Goal: Information Seeking & Learning: Learn about a topic

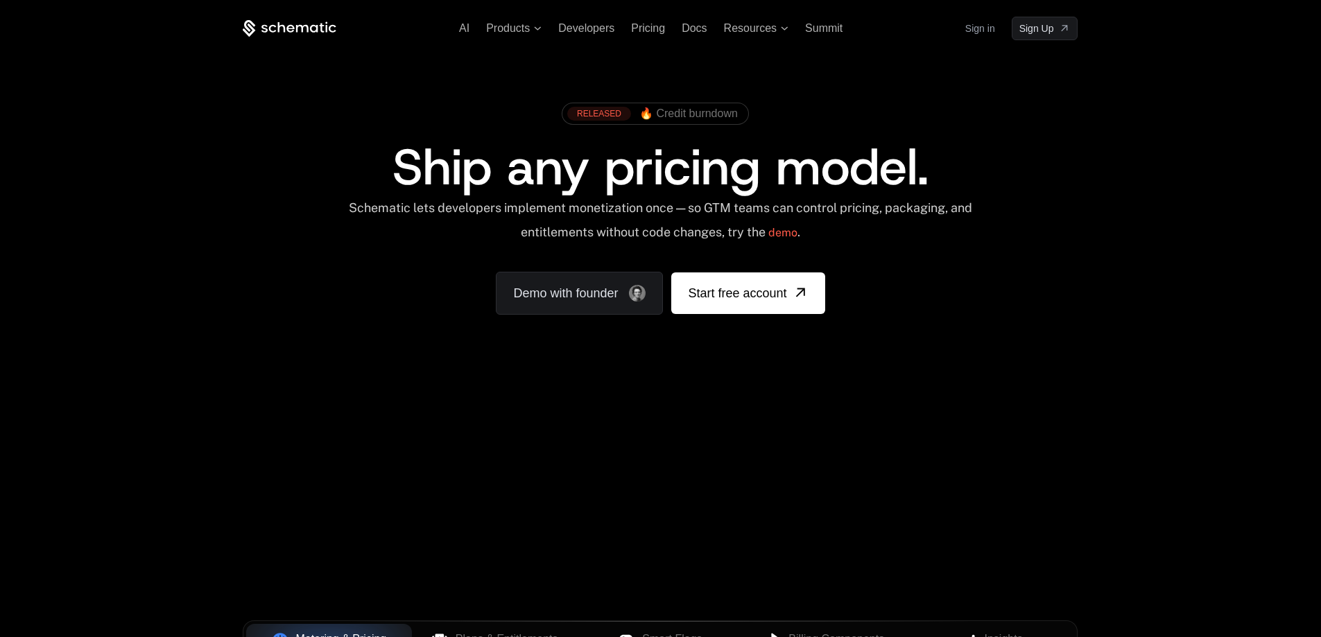
drag, startPoint x: 785, startPoint y: 384, endPoint x: 952, endPoint y: 431, distance: 174.4
click at [952, 431] on div "AI Products Developers Pricing Docs Resources Summit Sign in Sign Up RELEASED 🔥…" at bounding box center [660, 495] width 1321 height 991
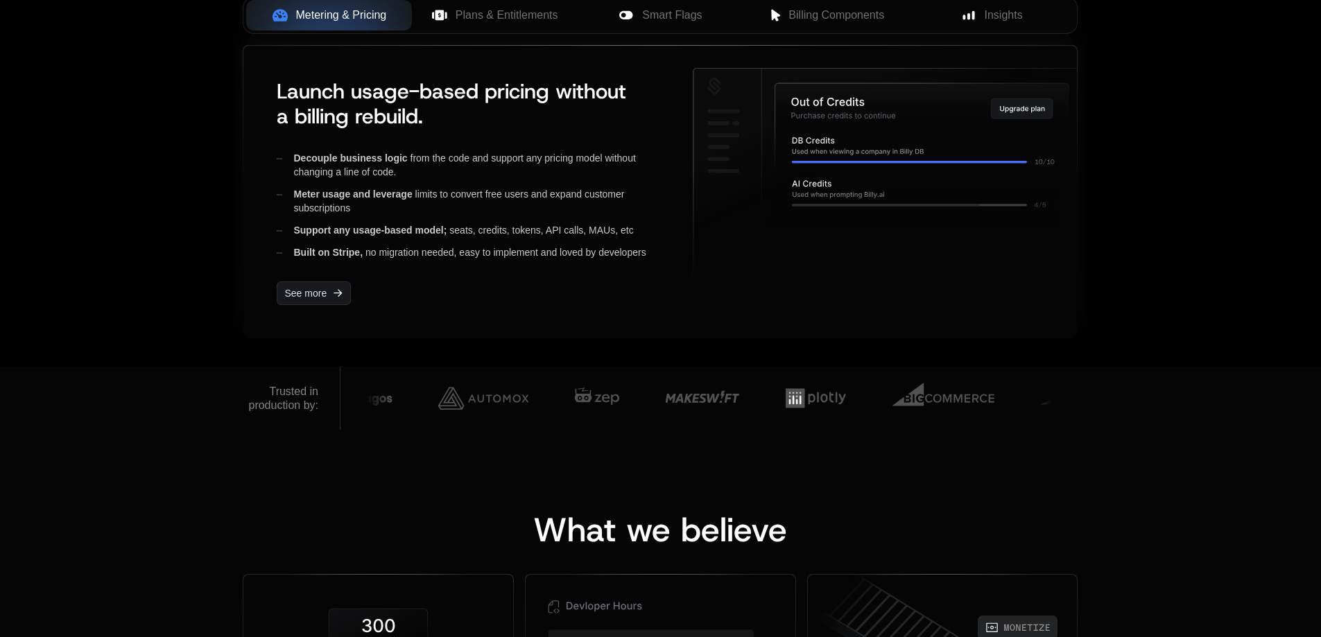
scroll to position [486, 0]
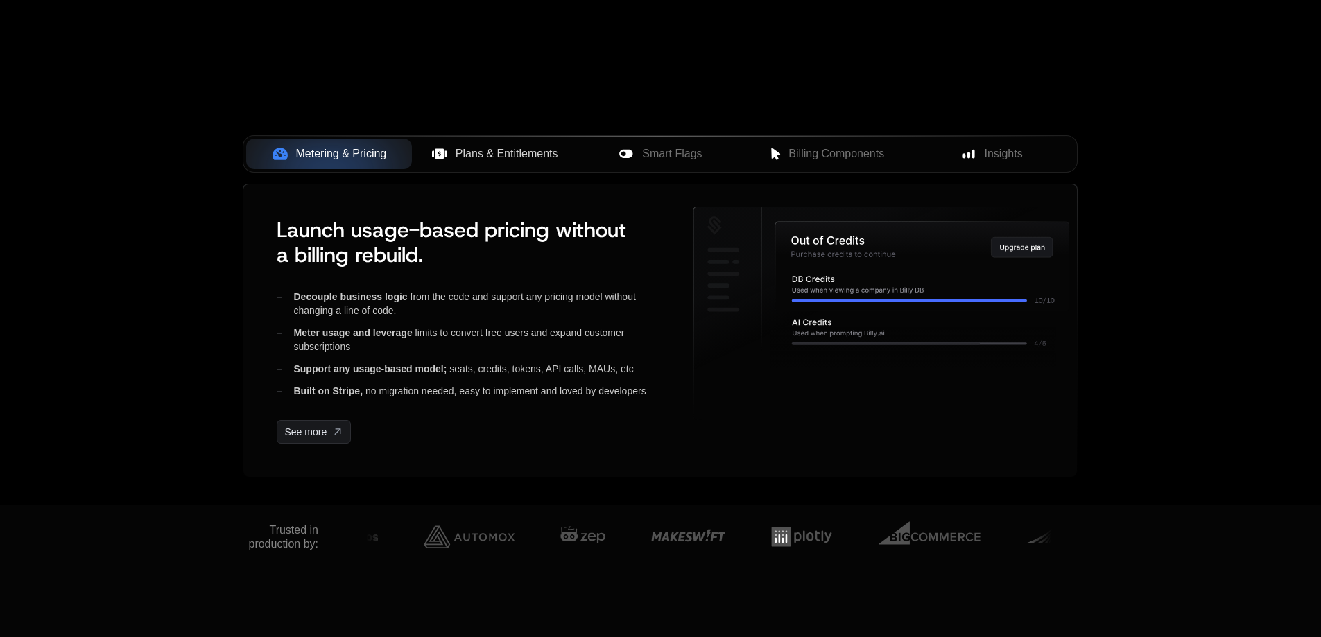
click at [463, 160] on span "Plans & Entitlements" at bounding box center [507, 154] width 103 height 17
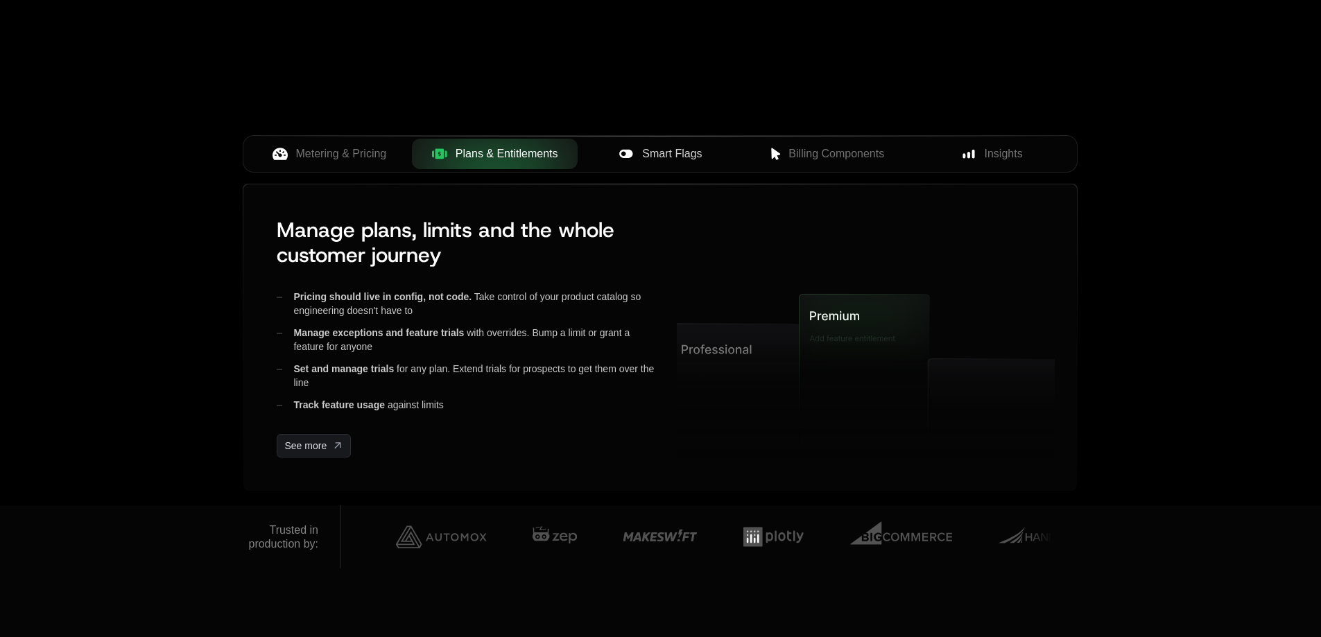
click at [625, 153] on icon at bounding box center [626, 153] width 15 height 15
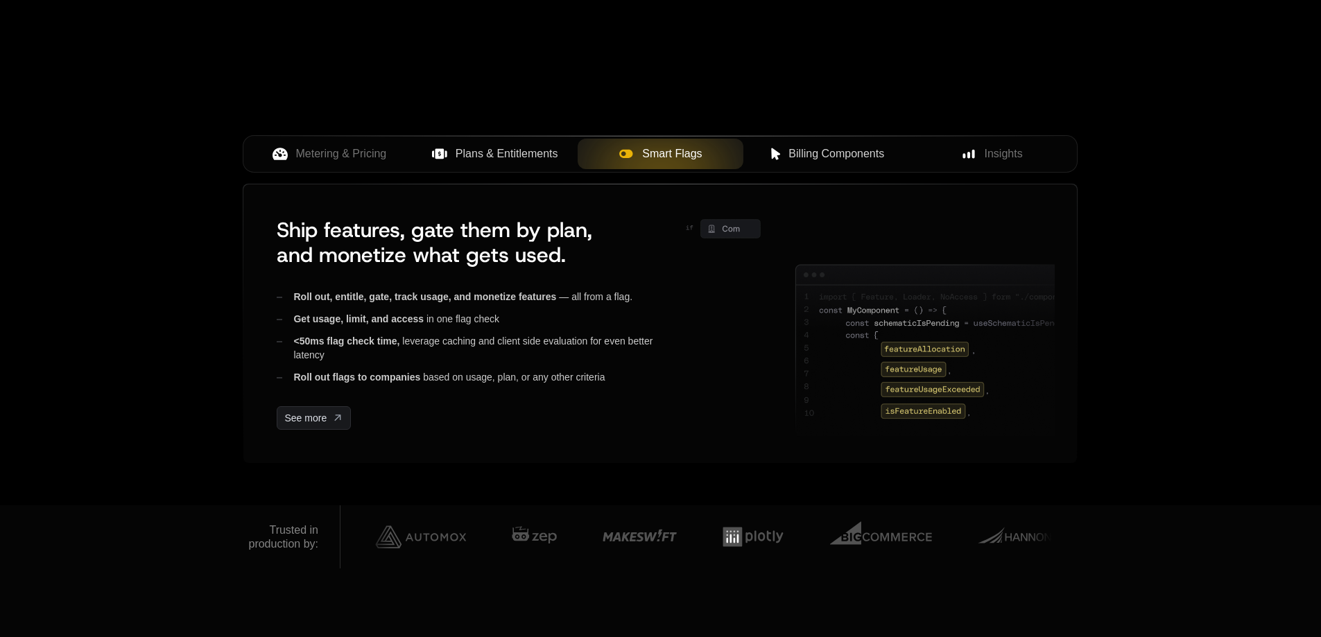
click at [819, 155] on span "Billing Components" at bounding box center [837, 154] width 96 height 17
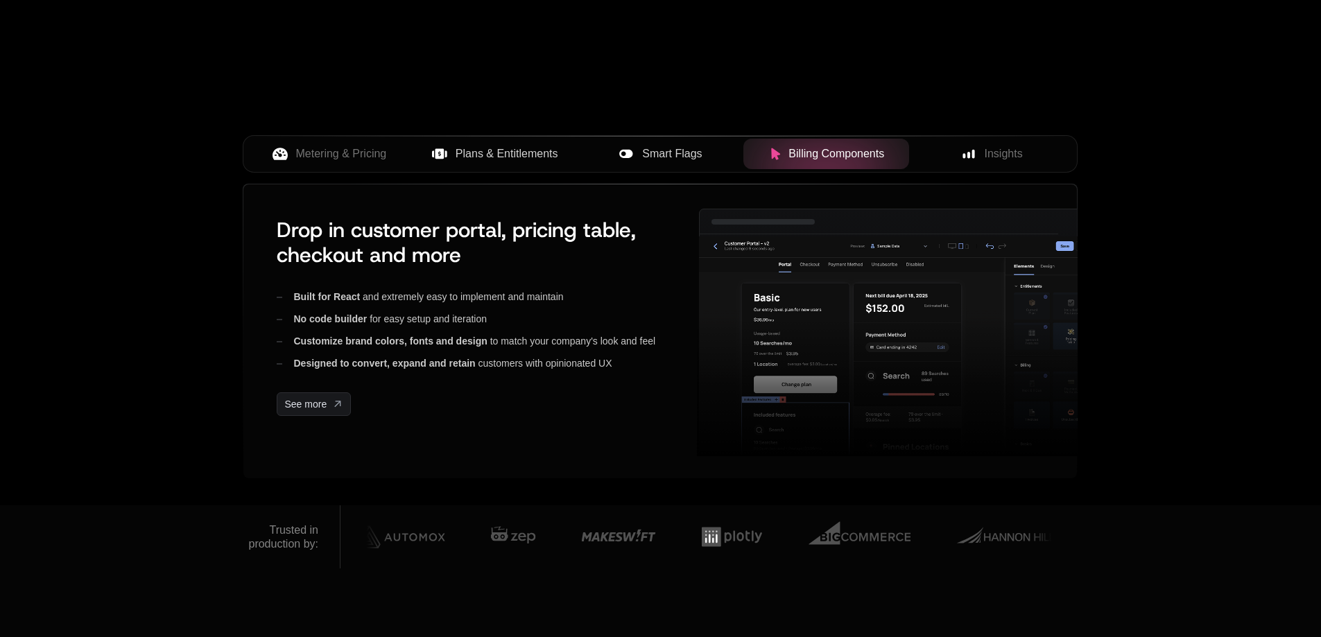
click at [970, 146] on div "Insights" at bounding box center [993, 154] width 144 height 17
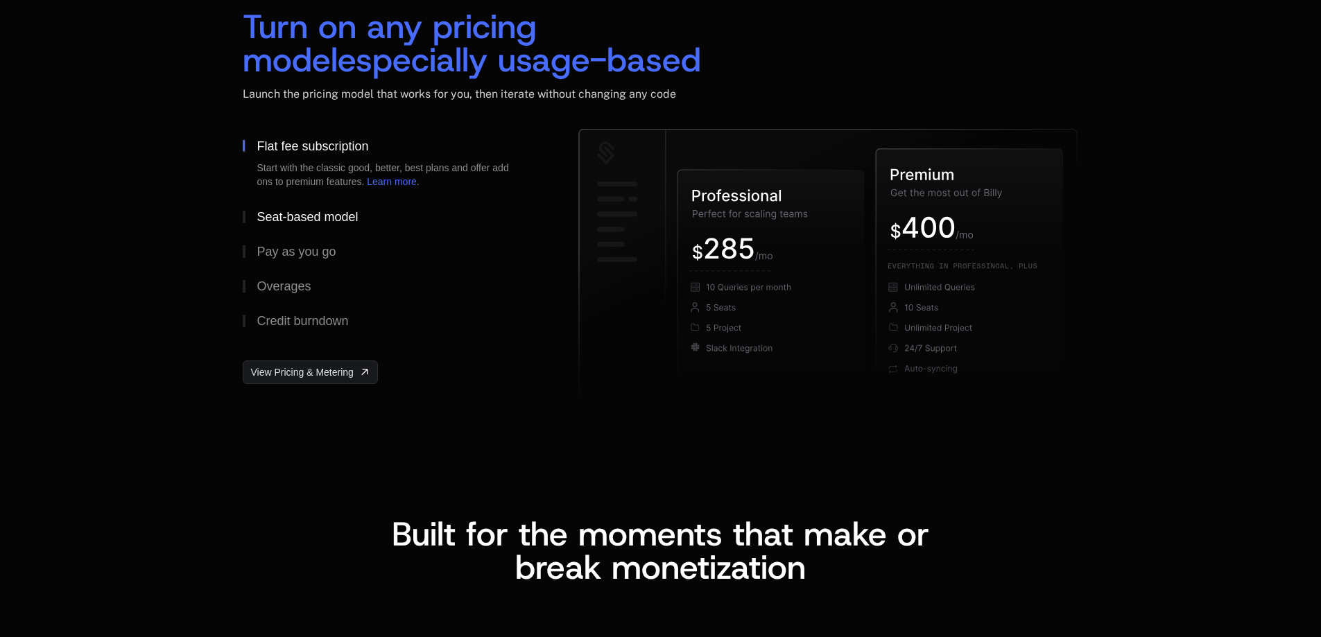
scroll to position [2081, 0]
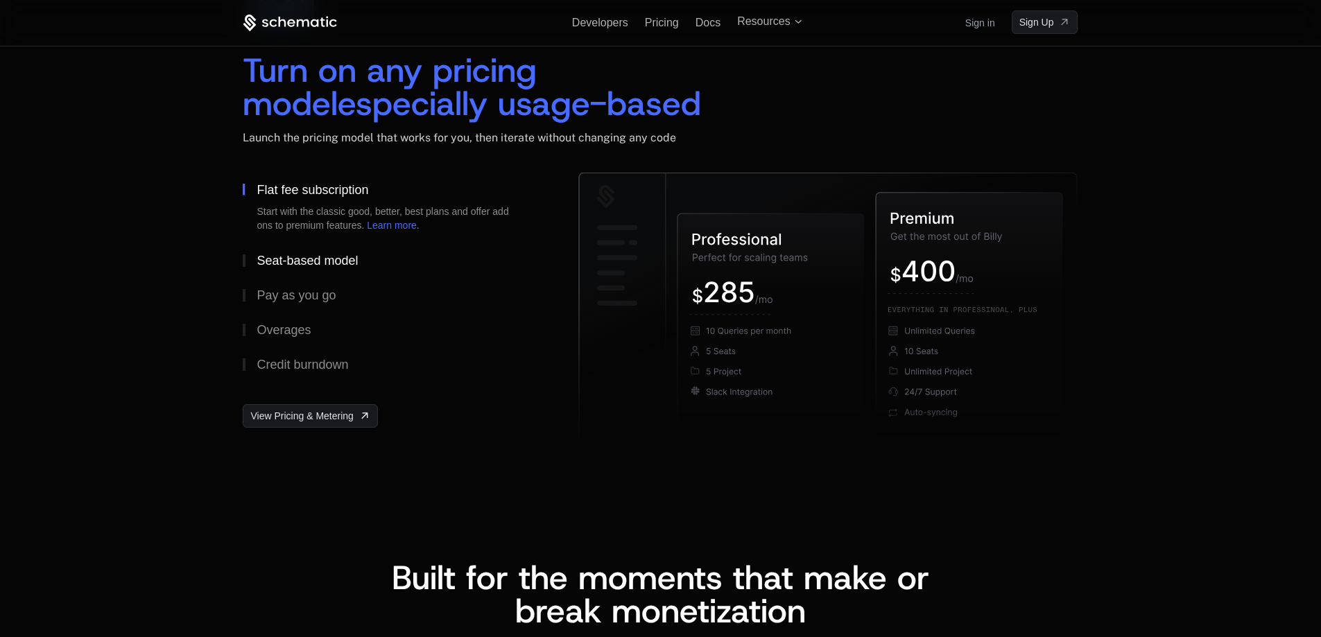
click at [343, 255] on div "Seat-based model" at bounding box center [307, 261] width 101 height 12
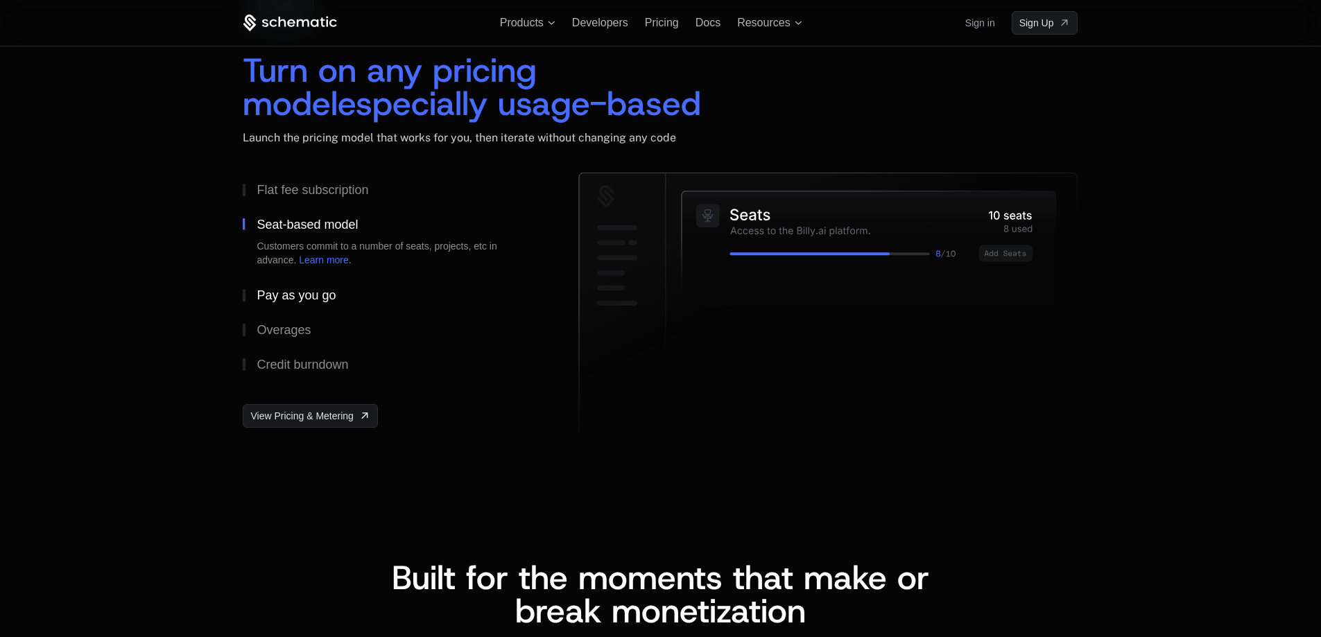
click at [298, 283] on button "Pay as you go" at bounding box center [388, 295] width 291 height 35
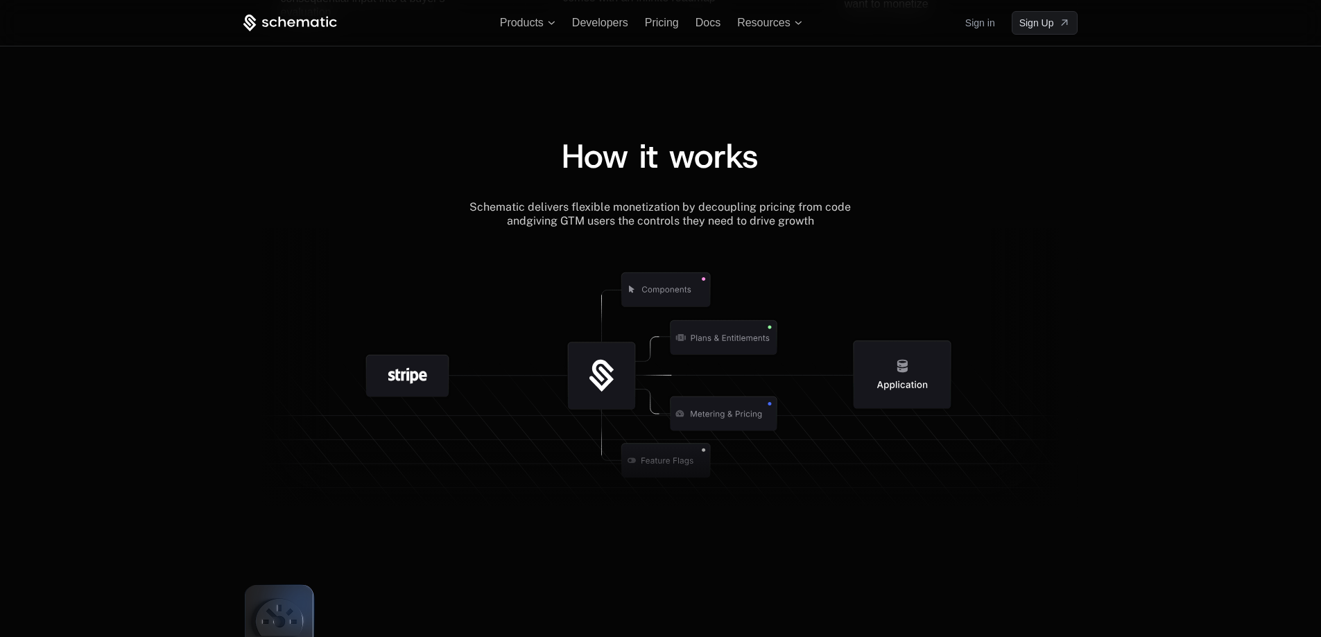
scroll to position [1457, 0]
drag, startPoint x: 610, startPoint y: 354, endPoint x: 865, endPoint y: 454, distance: 274.4
click at [843, 495] on g at bounding box center [716, 462] width 1281 height 486
drag, startPoint x: 872, startPoint y: 372, endPoint x: 925, endPoint y: 466, distance: 108.1
click at [925, 465] on g at bounding box center [705, 462] width 1281 height 486
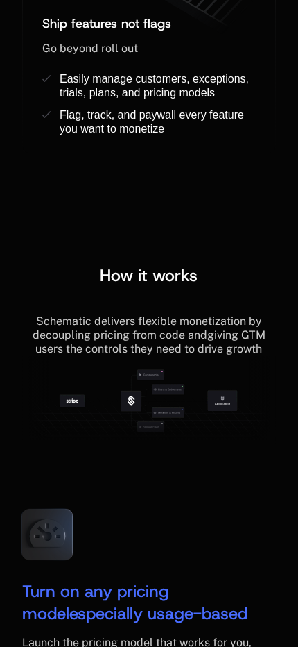
scroll to position [2134, 0]
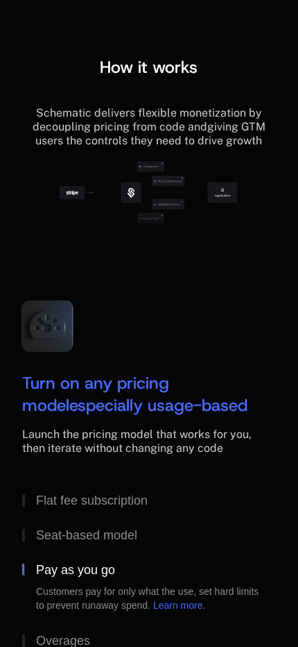
click at [147, 215] on icon at bounding box center [132, 193] width 44 height 44
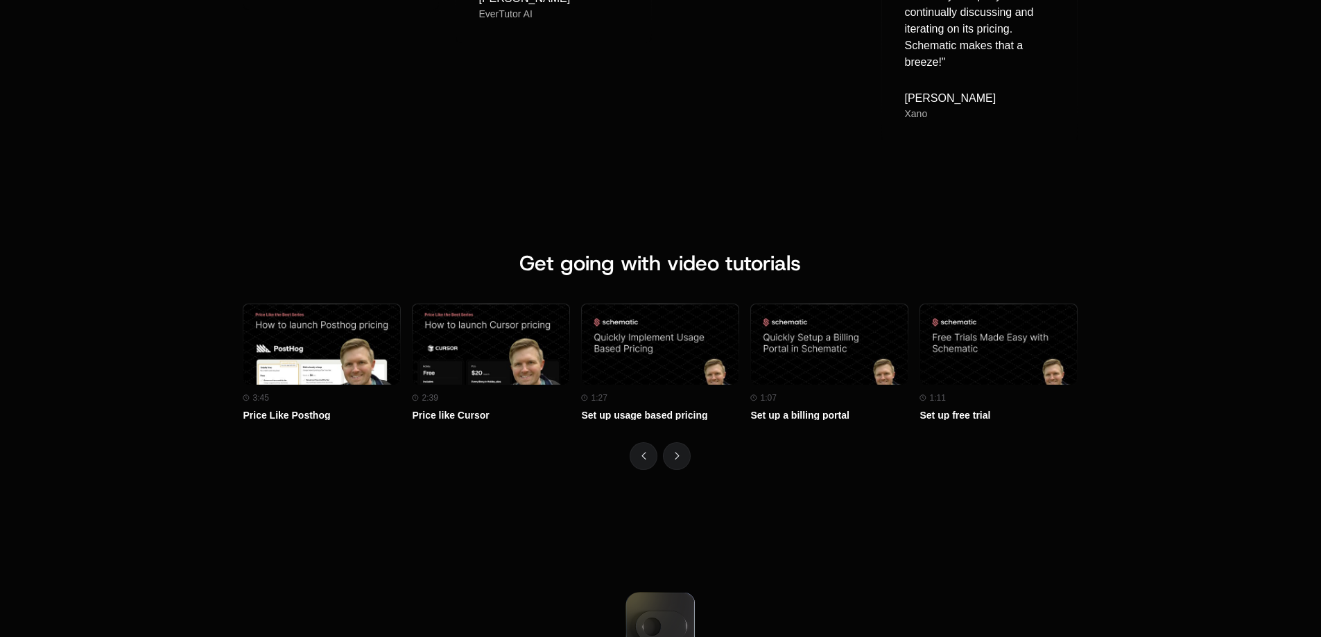
scroll to position [6471, 0]
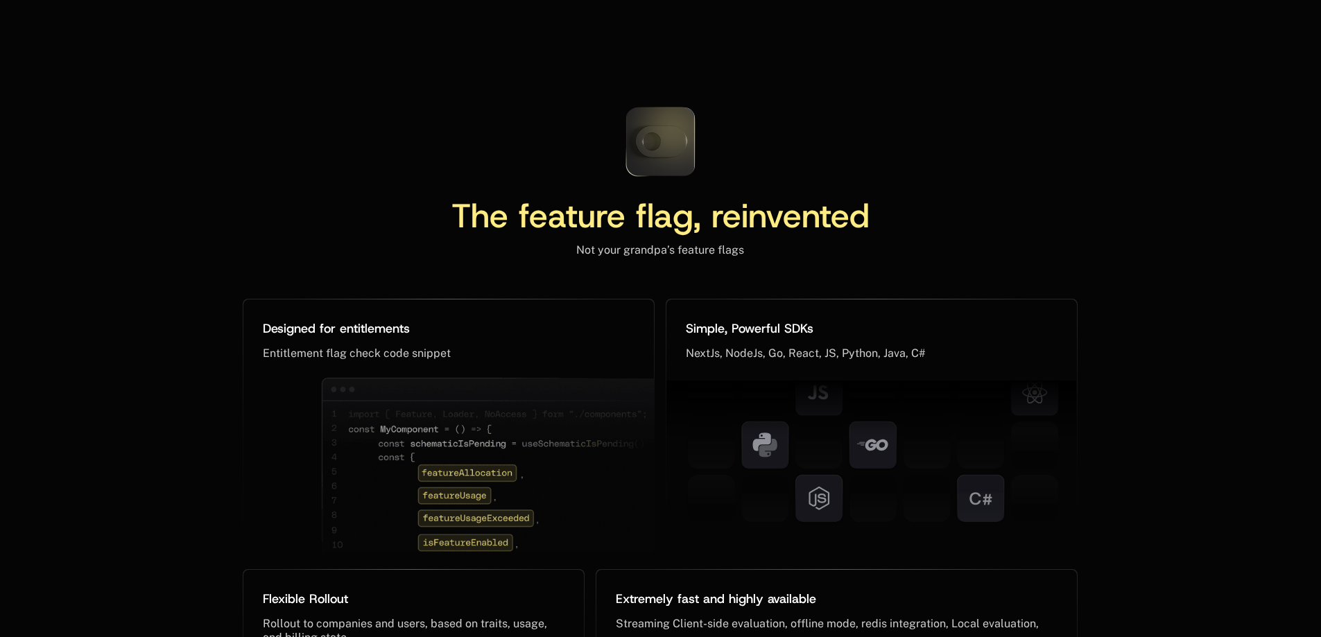
click at [669, 145] on icon at bounding box center [660, 141] width 51 height 31
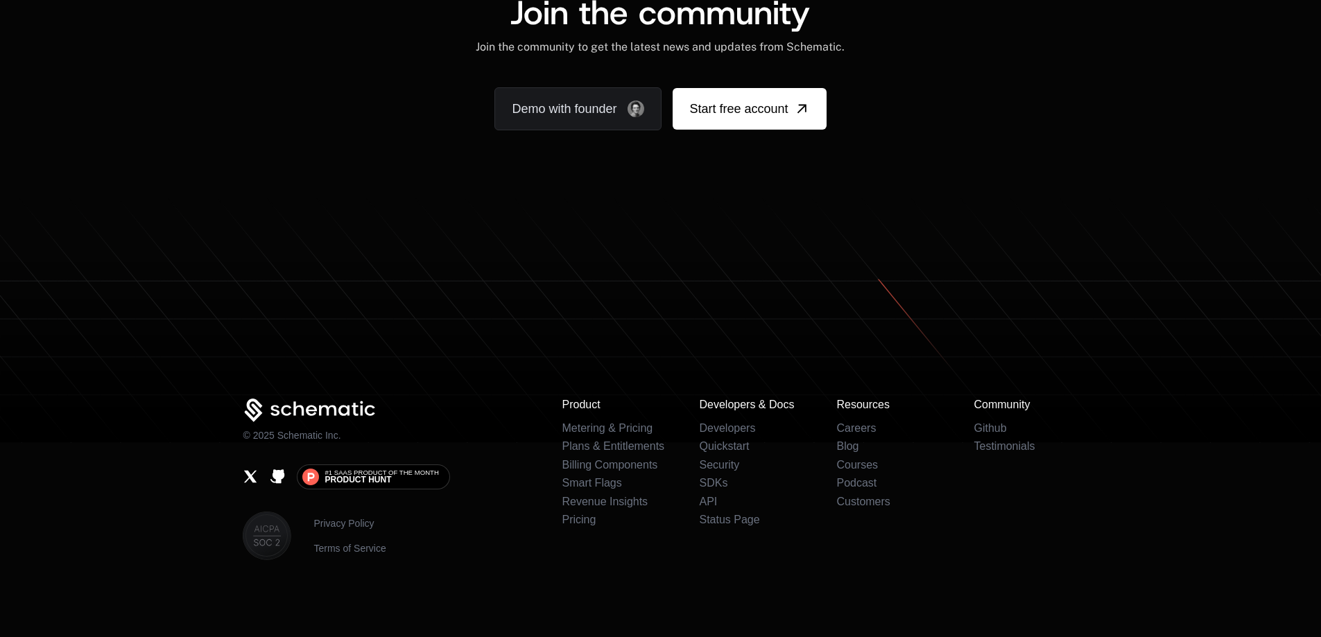
scroll to position [8639, 0]
click at [609, 431] on link "Metering & Pricing" at bounding box center [607, 428] width 91 height 12
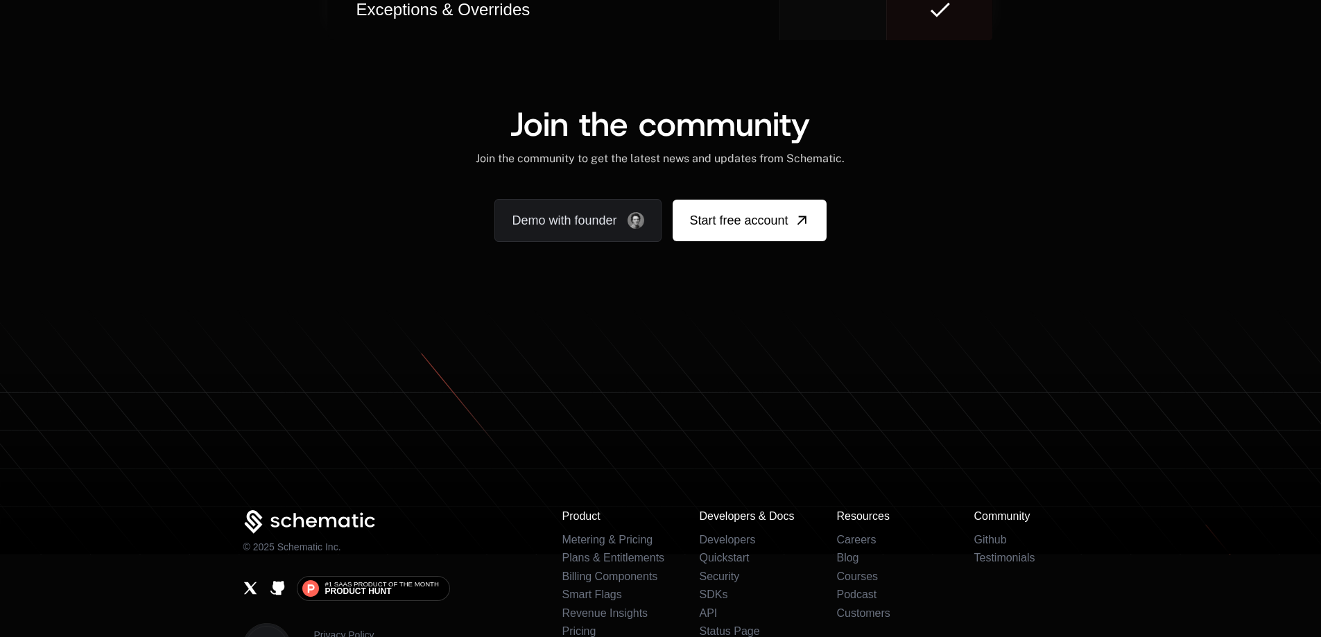
scroll to position [8556, 0]
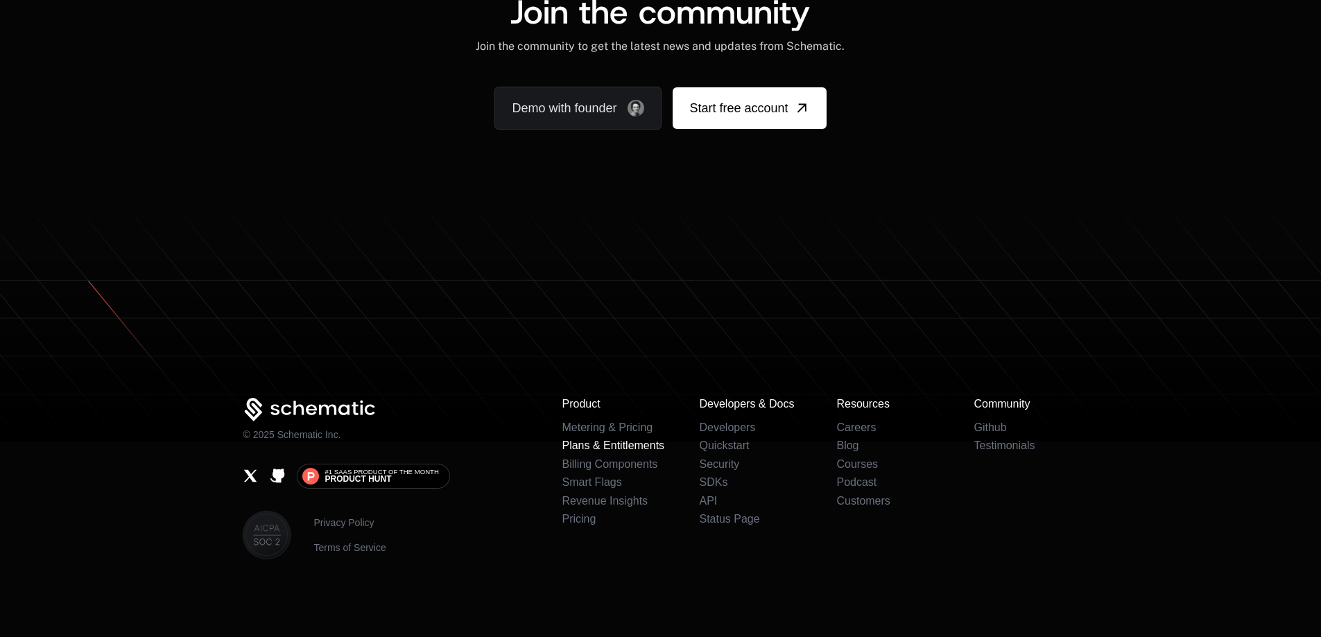
click at [662, 445] on link "Plans & Entitlements" at bounding box center [613, 446] width 103 height 12
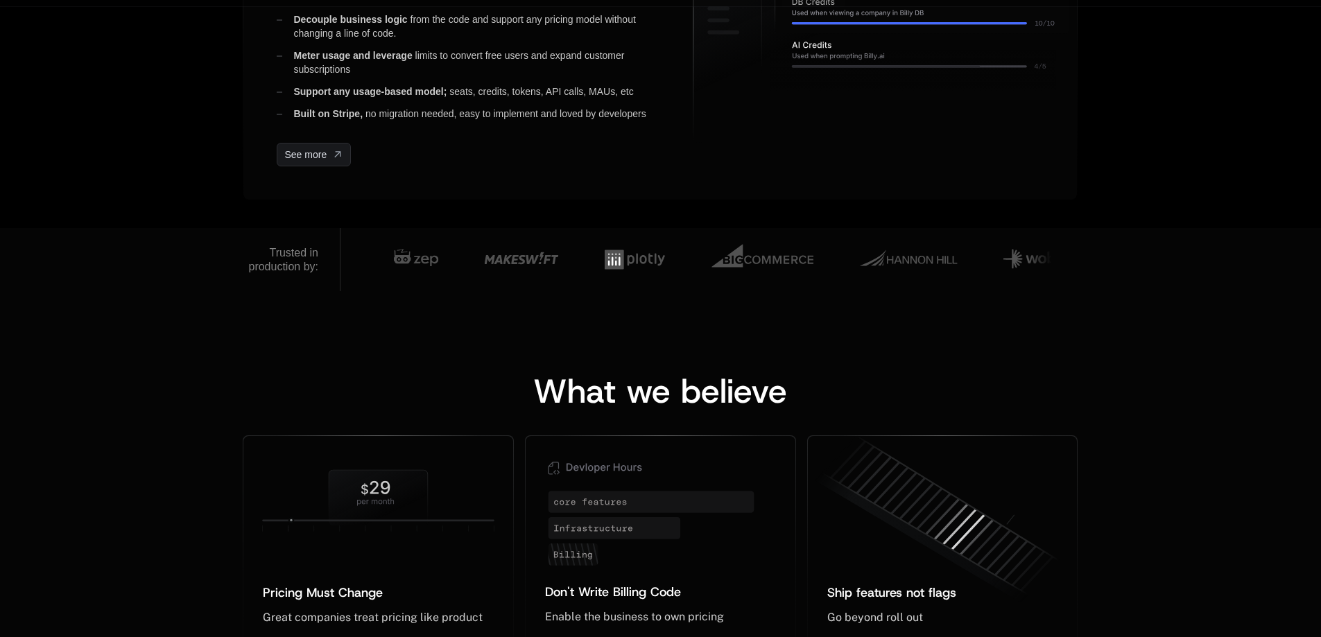
scroll to position [416, 0]
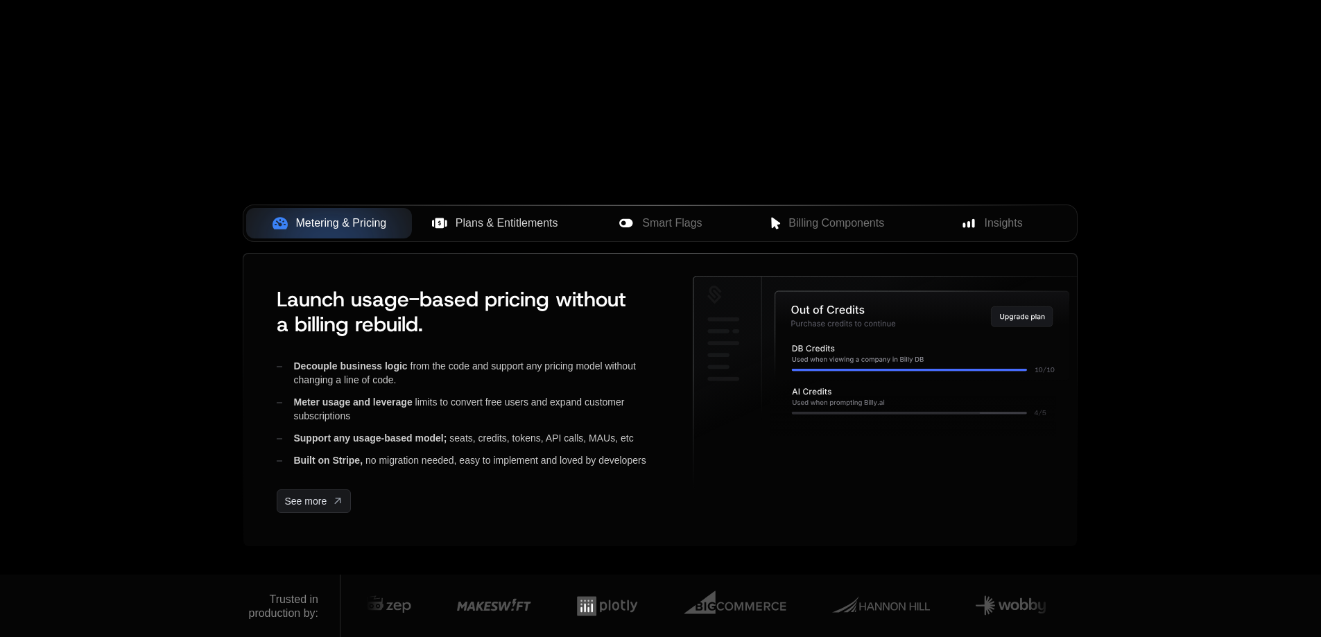
click at [502, 228] on span "Plans & Entitlements" at bounding box center [507, 223] width 103 height 17
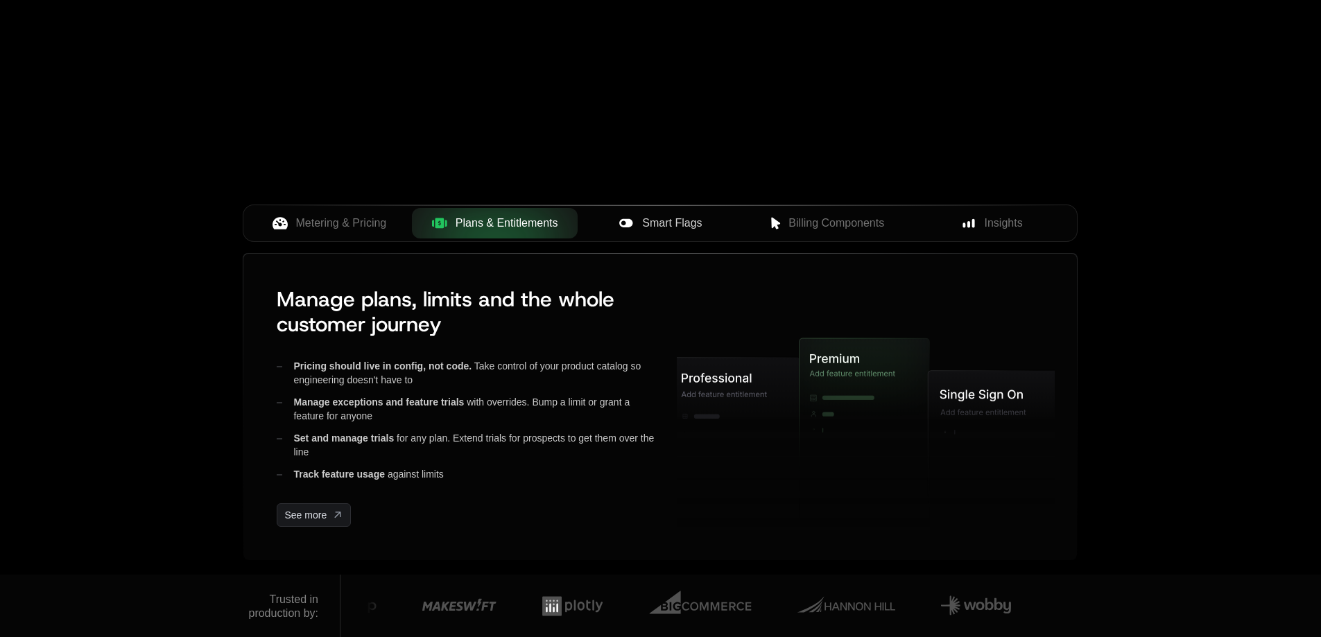
click at [648, 223] on span "Smart Flags" at bounding box center [672, 223] width 60 height 17
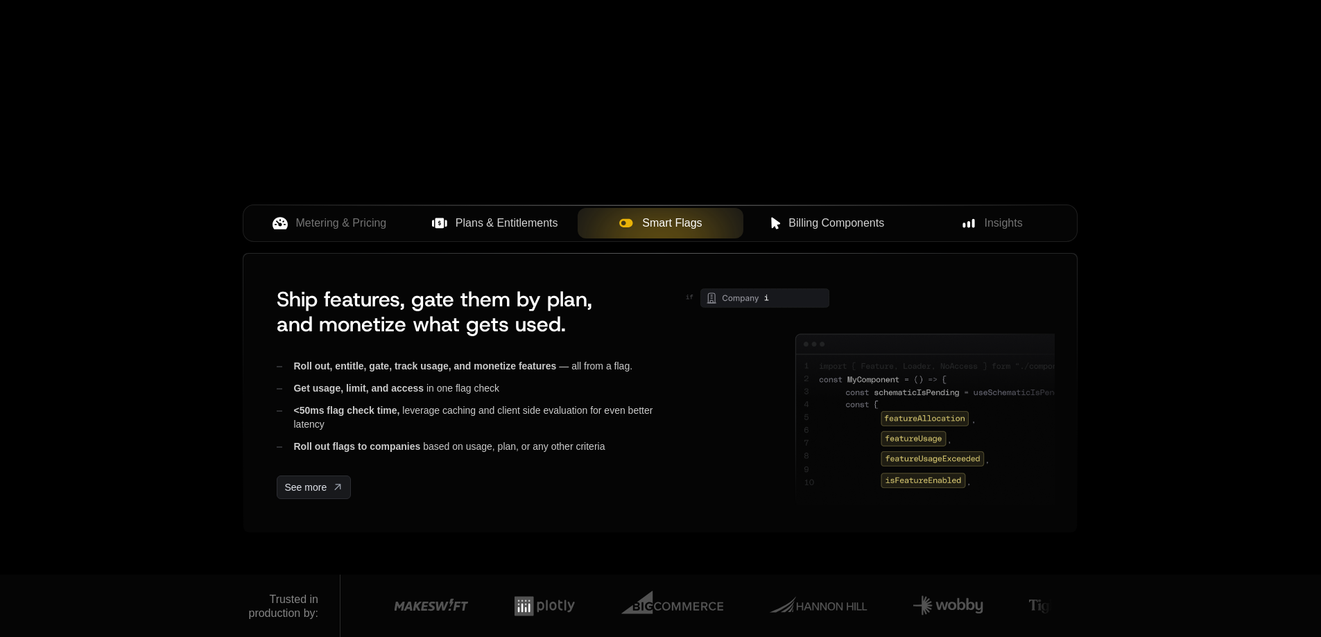
click at [796, 223] on span "Billing Components" at bounding box center [837, 223] width 96 height 17
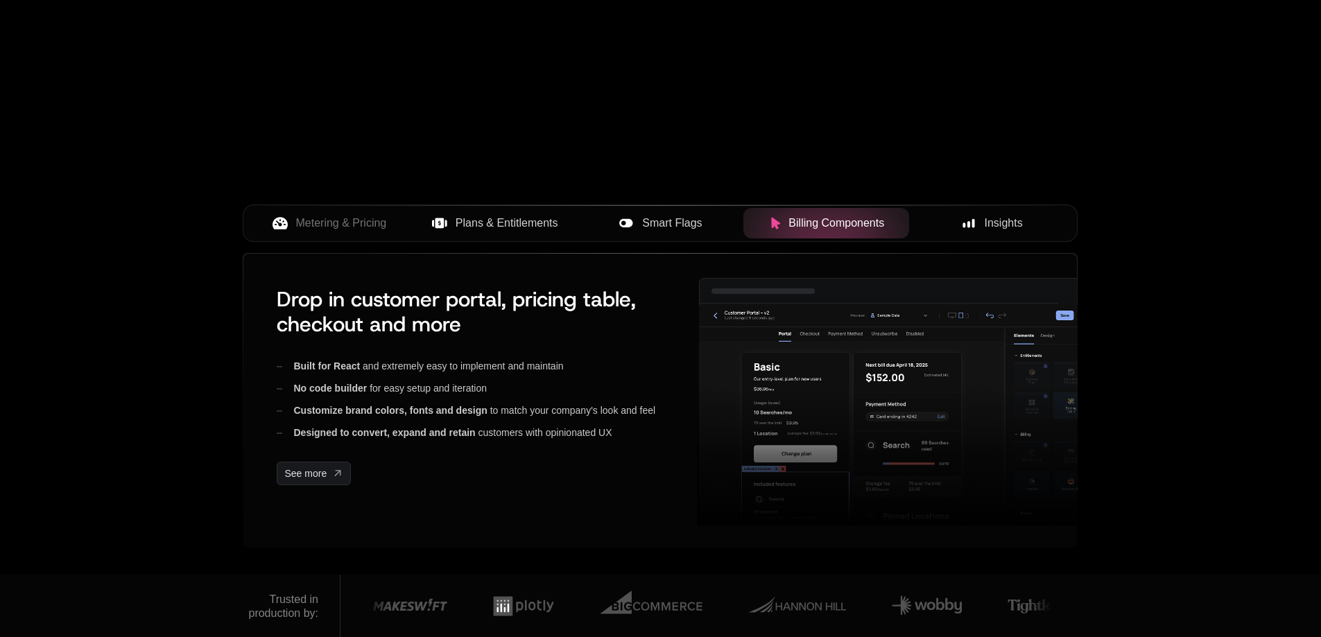
click at [921, 221] on div "Insights" at bounding box center [993, 223] width 144 height 17
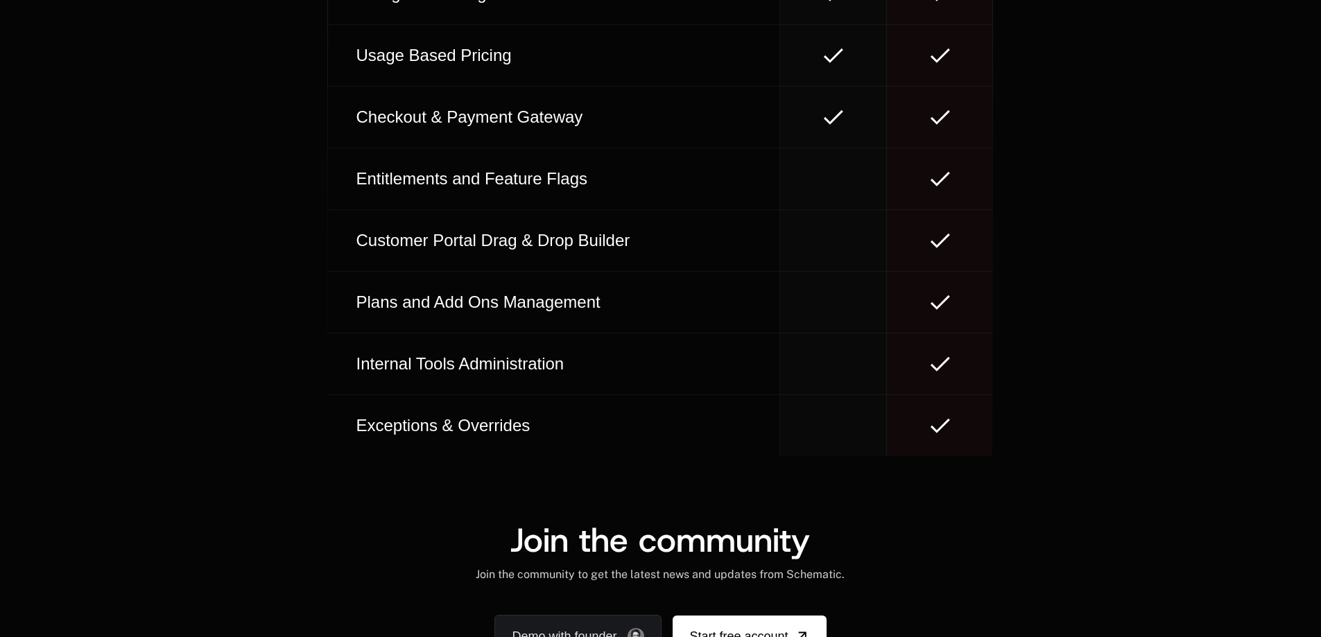
scroll to position [8622, 0]
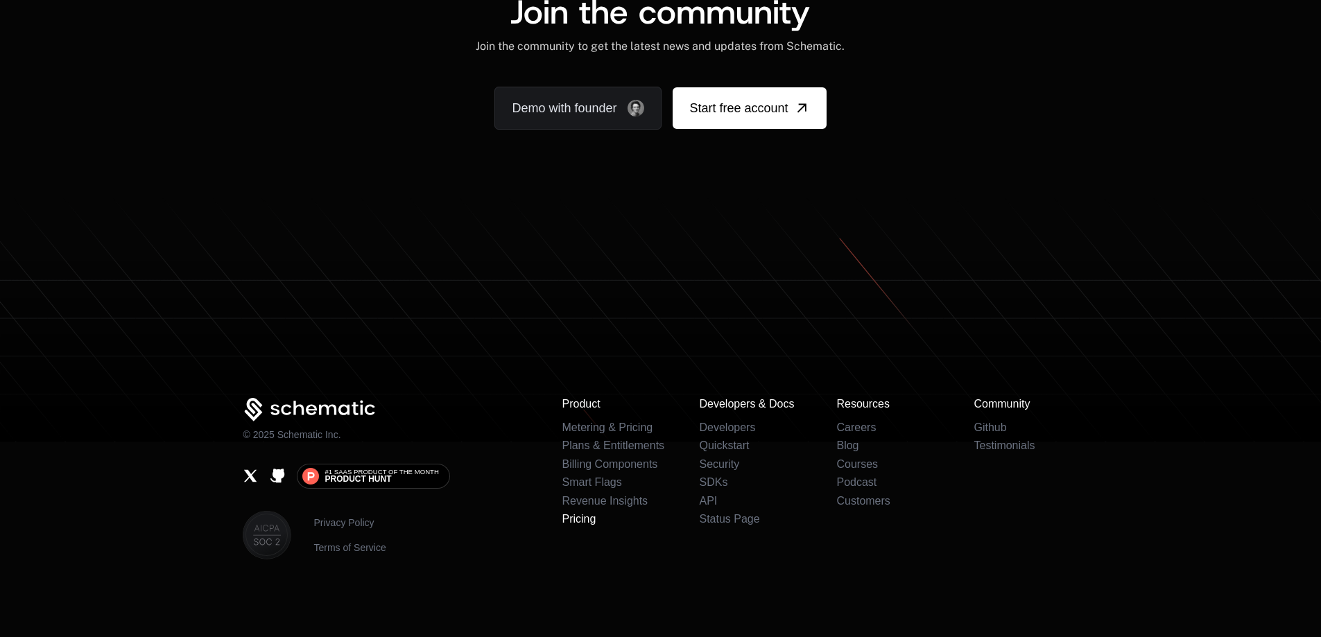
click at [580, 519] on link "Pricing" at bounding box center [579, 519] width 34 height 12
